Goal: Information Seeking & Learning: Understand process/instructions

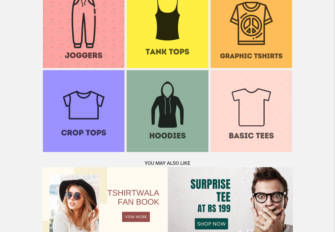
scroll to position [512, 0]
